Goal: Communication & Community: Participate in discussion

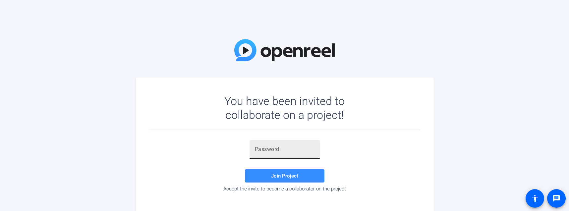
click at [259, 149] on input "text" at bounding box center [285, 150] width 60 height 8
paste input "ESqX+y"
type input "ESqX+y"
click at [277, 178] on span "Join Project" at bounding box center [284, 176] width 27 height 6
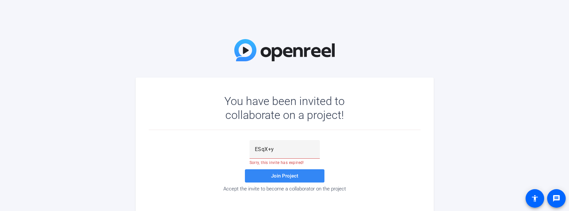
click at [290, 174] on span "Join Project" at bounding box center [284, 176] width 27 height 6
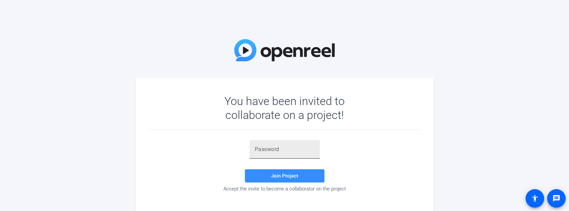
click at [282, 149] on input "text" at bounding box center [285, 150] width 60 height 8
paste input "]nkr-L"
type input "]nkr-L"
click at [275, 172] on span at bounding box center [285, 176] width 80 height 16
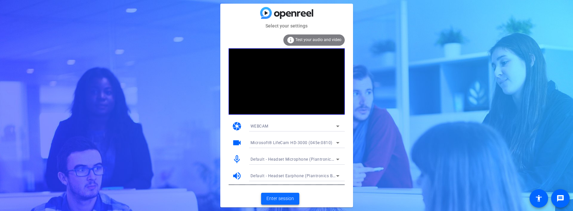
click at [283, 198] on span "Enter session" at bounding box center [280, 198] width 28 height 7
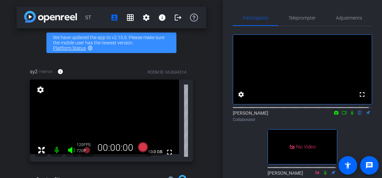
click at [341, 115] on icon at bounding box center [343, 112] width 5 height 5
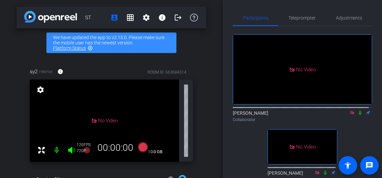
click at [350, 114] on icon at bounding box center [352, 113] width 4 height 4
click at [341, 115] on icon at bounding box center [343, 112] width 5 height 5
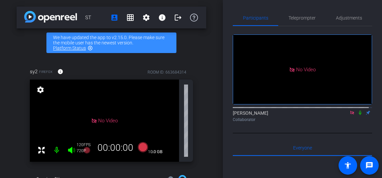
click at [350, 114] on icon at bounding box center [352, 113] width 4 height 4
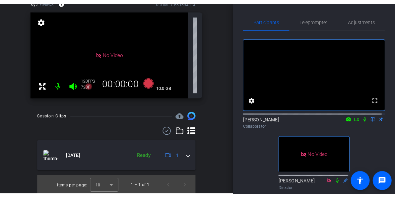
scroll to position [61, 0]
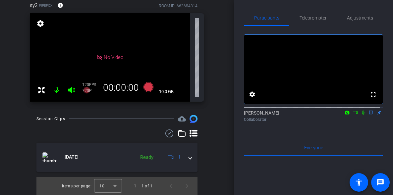
click at [353, 115] on icon at bounding box center [355, 112] width 5 height 5
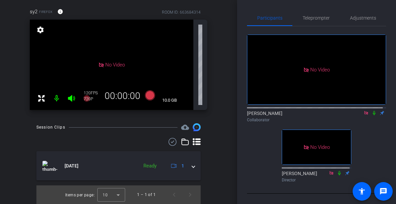
scroll to position [76, 0]
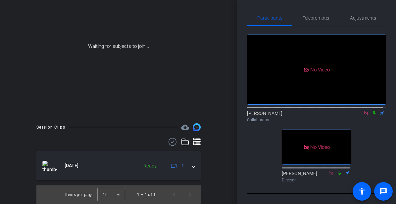
click at [381, 144] on div "No Video [PERSON_NAME] Collaborator No Video [PERSON_NAME] Director" at bounding box center [316, 105] width 139 height 158
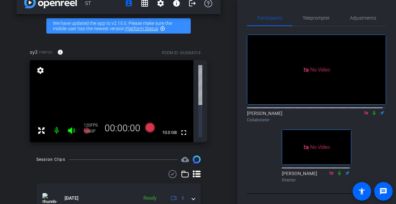
scroll to position [55, 0]
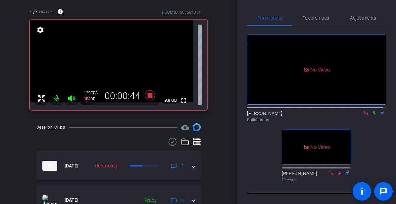
drag, startPoint x: 372, startPoint y: 120, endPoint x: 370, endPoint y: 145, distance: 24.6
click at [373, 115] on icon at bounding box center [374, 113] width 3 height 4
click at [372, 115] on icon at bounding box center [374, 112] width 5 height 5
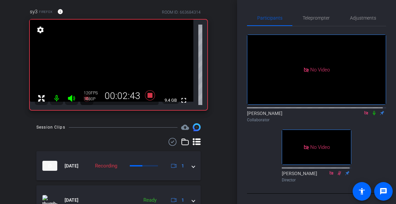
click at [373, 115] on icon at bounding box center [374, 113] width 3 height 4
click at [373, 115] on icon at bounding box center [375, 113] width 4 height 4
click at [365, 114] on icon at bounding box center [367, 113] width 4 height 4
click at [356, 115] on icon at bounding box center [358, 112] width 5 height 5
drag, startPoint x: 371, startPoint y: 120, endPoint x: 361, endPoint y: 130, distance: 13.6
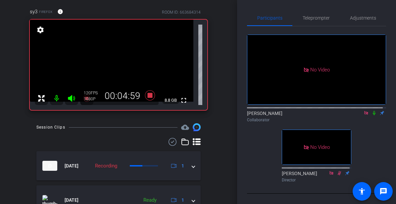
click at [372, 115] on icon at bounding box center [374, 112] width 5 height 5
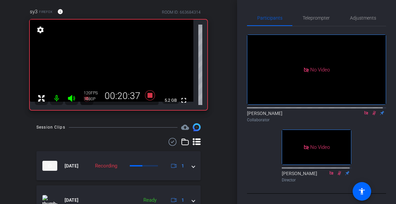
click at [372, 115] on icon at bounding box center [374, 112] width 5 height 5
click at [373, 115] on icon at bounding box center [374, 113] width 3 height 4
click at [372, 115] on icon at bounding box center [374, 112] width 5 height 5
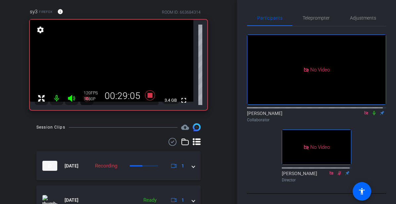
click at [372, 115] on icon at bounding box center [374, 112] width 5 height 5
click at [371, 122] on div "[PERSON_NAME] Collaborator" at bounding box center [316, 116] width 139 height 13
click at [372, 115] on icon at bounding box center [374, 112] width 5 height 5
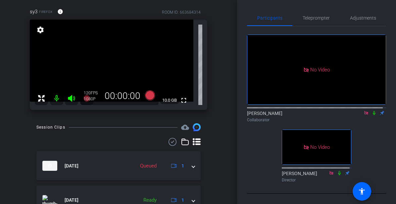
click at [372, 115] on icon at bounding box center [374, 112] width 5 height 5
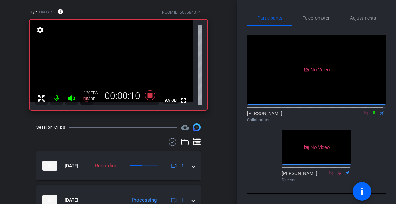
click at [373, 115] on icon at bounding box center [374, 113] width 3 height 4
drag, startPoint x: 372, startPoint y: 119, endPoint x: 371, endPoint y: 123, distance: 4.2
click at [373, 115] on icon at bounding box center [375, 113] width 4 height 4
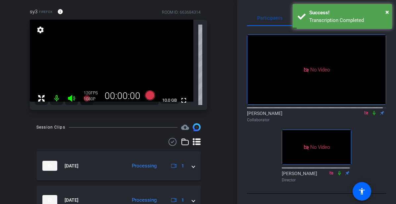
click at [365, 114] on icon at bounding box center [367, 113] width 4 height 4
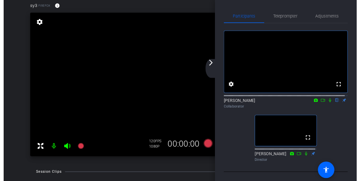
scroll to position [60, 0]
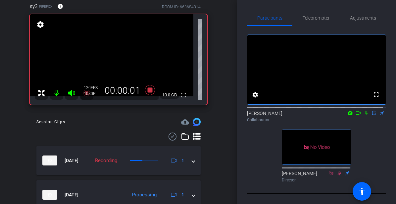
click at [356, 115] on icon at bounding box center [358, 112] width 5 height 5
click at [372, 115] on icon at bounding box center [374, 112] width 5 height 5
click at [373, 115] on icon at bounding box center [375, 113] width 4 height 4
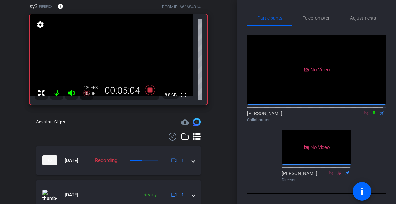
click at [373, 115] on icon at bounding box center [374, 113] width 3 height 4
click at [373, 115] on icon at bounding box center [375, 113] width 4 height 4
drag, startPoint x: 371, startPoint y: 120, endPoint x: 363, endPoint y: 137, distance: 18.7
click at [372, 115] on icon at bounding box center [374, 112] width 5 height 5
drag, startPoint x: 371, startPoint y: 120, endPoint x: 366, endPoint y: 122, distance: 5.7
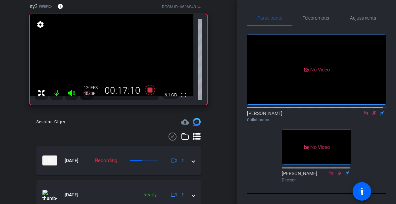
click at [373, 115] on icon at bounding box center [375, 113] width 4 height 4
click at [372, 115] on icon at bounding box center [374, 112] width 5 height 5
click at [373, 115] on icon at bounding box center [375, 113] width 4 height 4
drag, startPoint x: 372, startPoint y: 120, endPoint x: 365, endPoint y: 123, distance: 7.6
click at [373, 115] on icon at bounding box center [374, 113] width 3 height 4
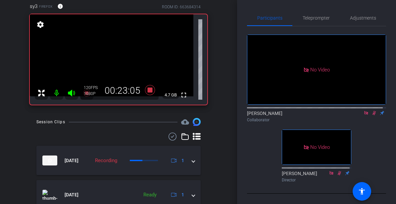
click at [373, 115] on icon at bounding box center [375, 113] width 4 height 4
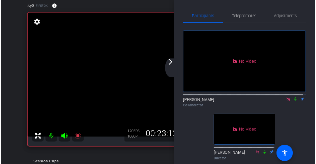
scroll to position [65, 0]
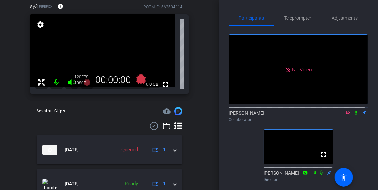
click at [345, 115] on icon at bounding box center [347, 112] width 5 height 5
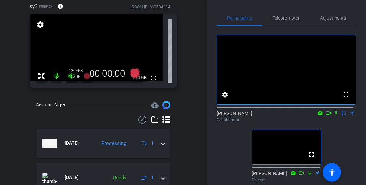
click at [334, 115] on icon at bounding box center [336, 112] width 5 height 5
